Goal: Task Accomplishment & Management: Manage account settings

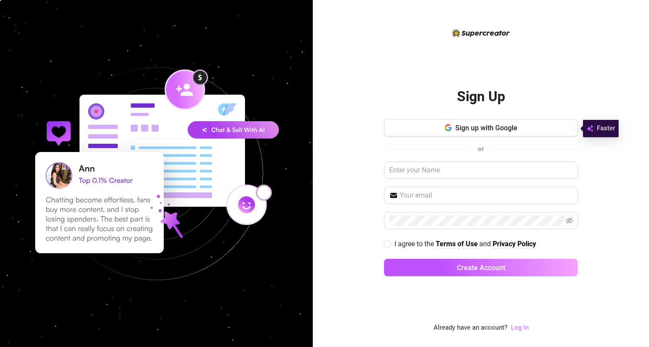
click at [518, 331] on link "Log In" at bounding box center [520, 328] width 18 height 8
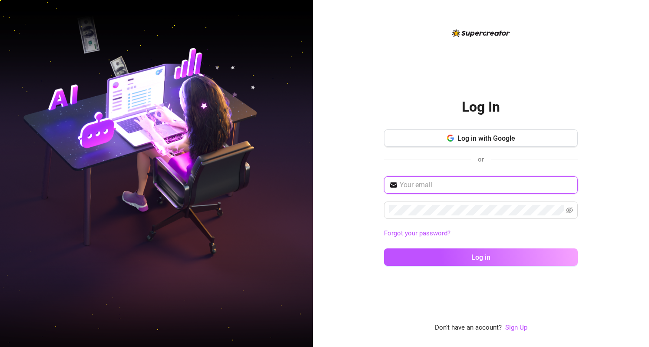
click at [425, 184] on input "text" at bounding box center [486, 185] width 173 height 10
type input "[EMAIL_ADDRESS][DOMAIN_NAME]"
click at [484, 179] on span "[EMAIL_ADDRESS][DOMAIN_NAME]" at bounding box center [481, 184] width 194 height 17
click at [482, 183] on input "[EMAIL_ADDRESS][DOMAIN_NAME]" at bounding box center [486, 185] width 173 height 10
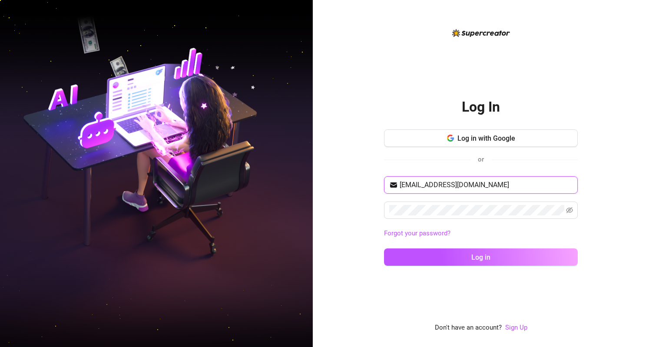
click at [482, 183] on input "[EMAIL_ADDRESS][DOMAIN_NAME]" at bounding box center [486, 185] width 173 height 10
type input "[EMAIL_ADDRESS][DOMAIN_NAME]"
click at [570, 207] on icon "eye-invisible" at bounding box center [569, 210] width 7 height 7
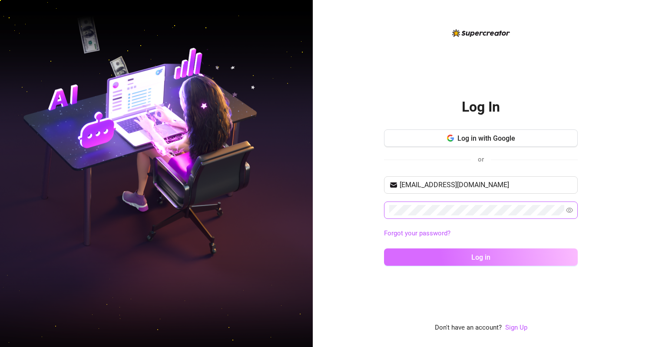
click at [430, 248] on button "Log in" at bounding box center [481, 256] width 194 height 17
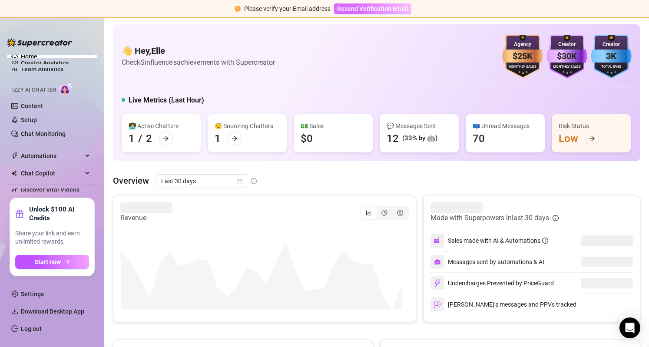
click at [393, 3] on button "Resend Verification Email" at bounding box center [372, 8] width 77 height 10
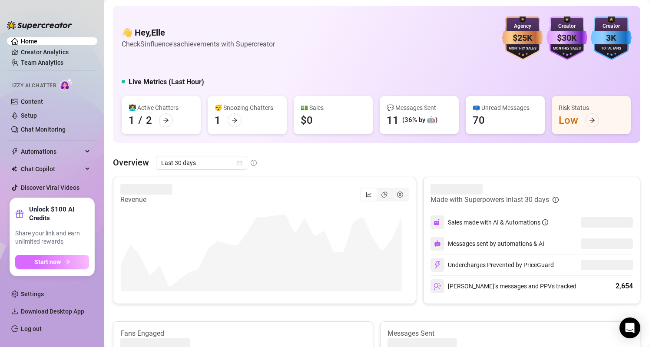
click at [72, 258] on button "Start now" at bounding box center [52, 262] width 74 height 14
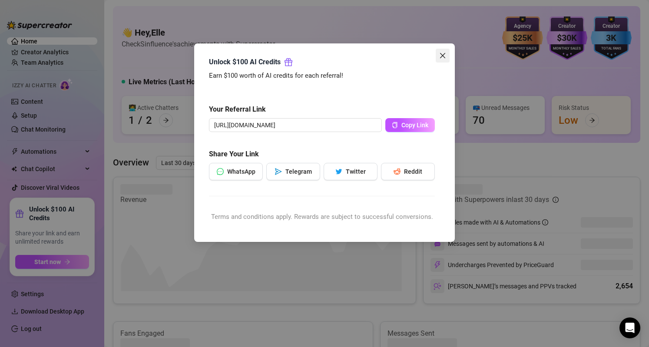
click at [444, 55] on icon "close" at bounding box center [442, 55] width 7 height 7
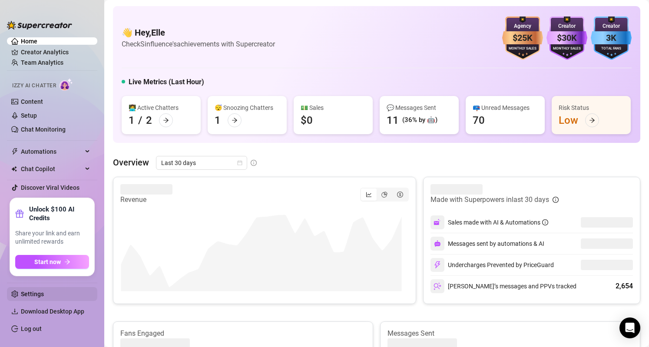
click at [34, 294] on link "Settings" at bounding box center [32, 294] width 23 height 7
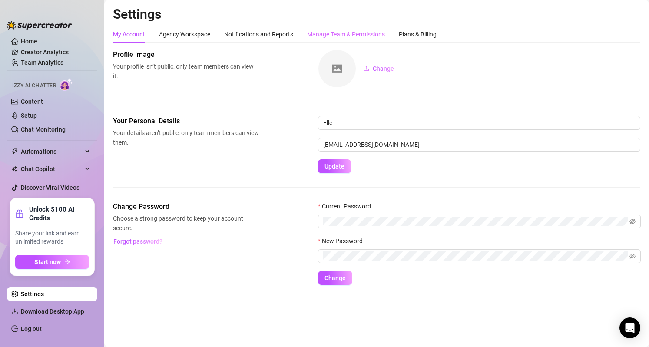
click at [338, 28] on div "Manage Team & Permissions" at bounding box center [346, 34] width 78 height 17
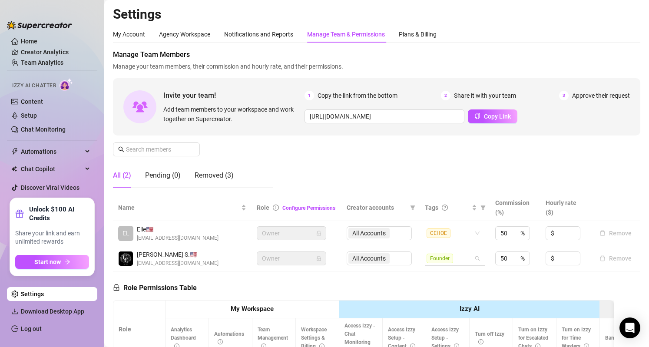
click at [435, 260] on span "Founder" at bounding box center [440, 259] width 26 height 10
click at [452, 288] on span "Founder" at bounding box center [441, 290] width 26 height 10
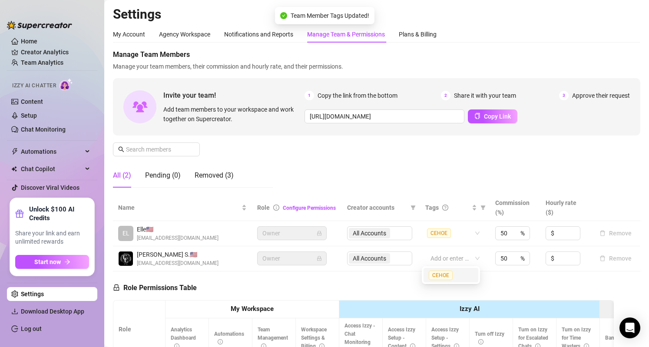
click at [528, 153] on div "Manage Team Members Manage your team members, their commission and hourly rate,…" at bounding box center [376, 122] width 527 height 145
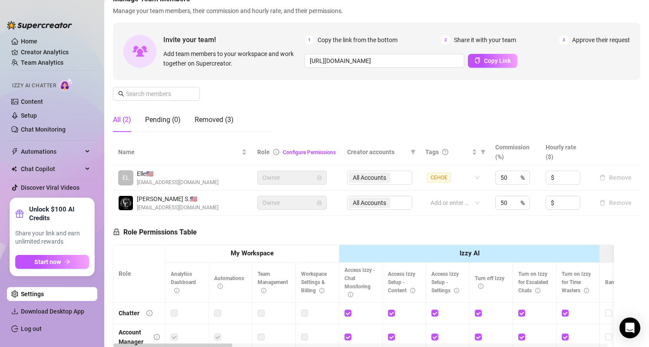
scroll to position [57, 0]
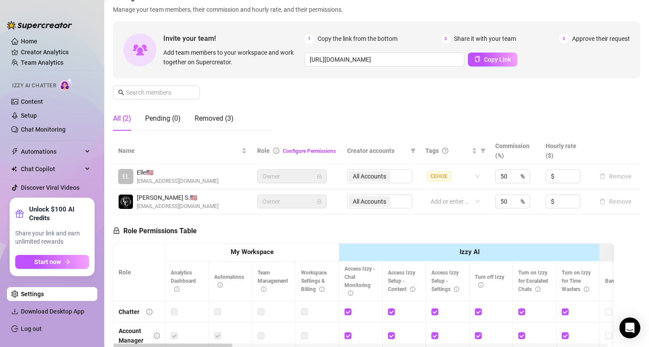
click at [295, 178] on span "Owner" at bounding box center [291, 176] width 59 height 13
click at [301, 152] on link "Configure Permissions" at bounding box center [309, 151] width 53 height 6
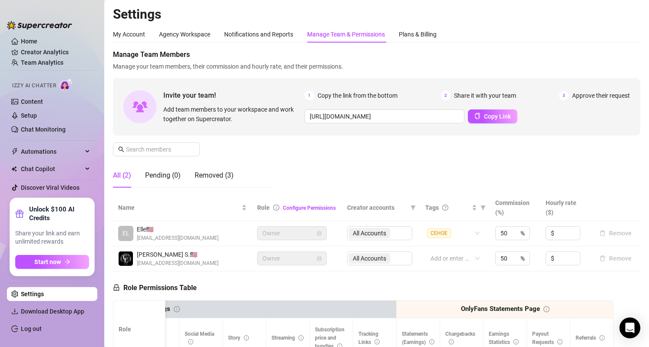
scroll to position [0, 0]
click at [222, 179] on div "Removed (3)" at bounding box center [214, 175] width 39 height 10
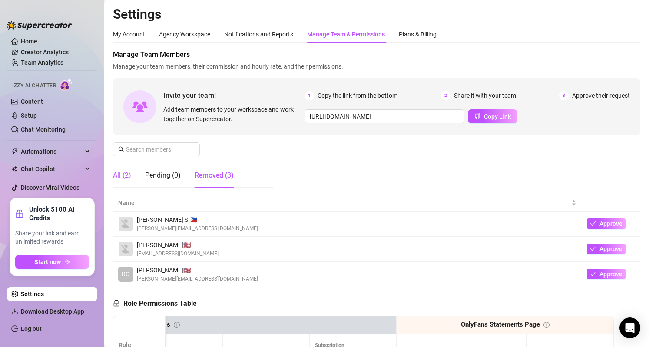
click at [126, 177] on div "All (2)" at bounding box center [122, 175] width 18 height 10
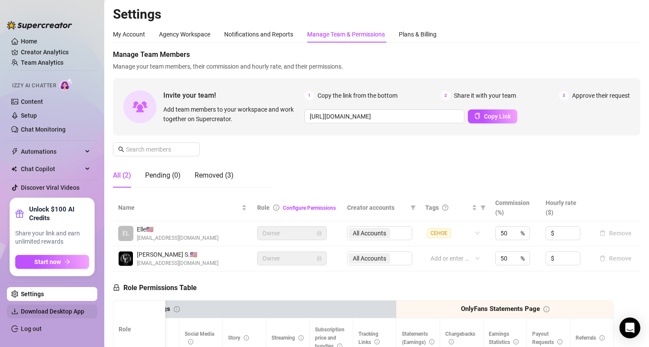
click at [63, 307] on span "Download Desktop App" at bounding box center [55, 311] width 69 height 14
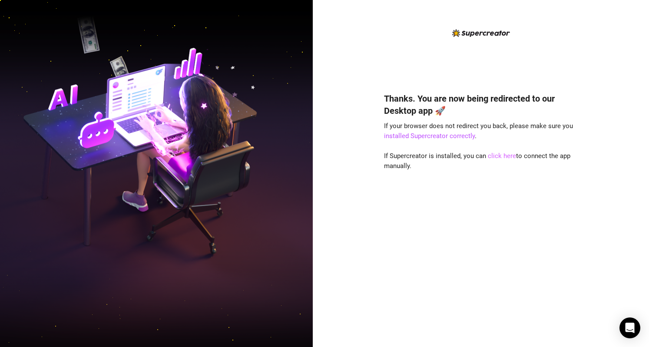
click at [505, 156] on link "click here" at bounding box center [502, 156] width 28 height 8
